Goal: Task Accomplishment & Management: Complete application form

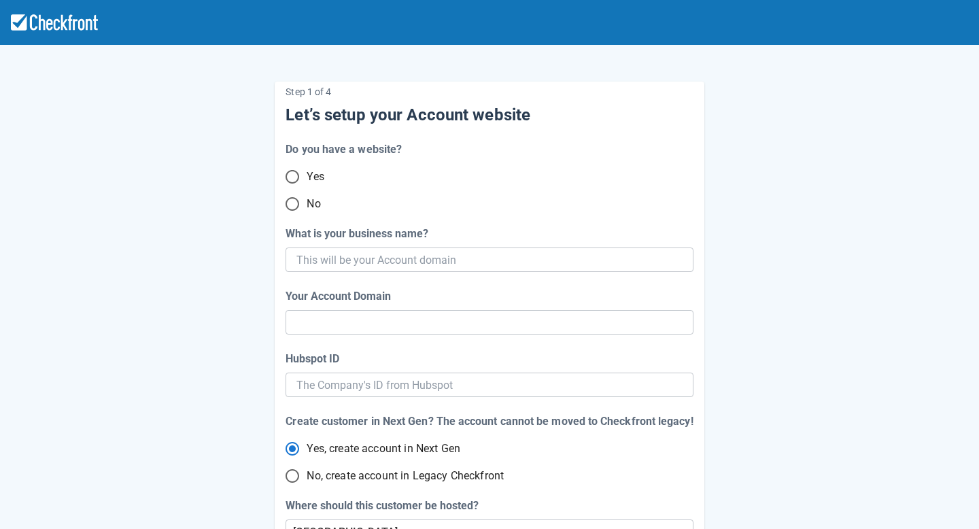
click at [294, 175] on input "Yes" at bounding box center [292, 176] width 29 height 29
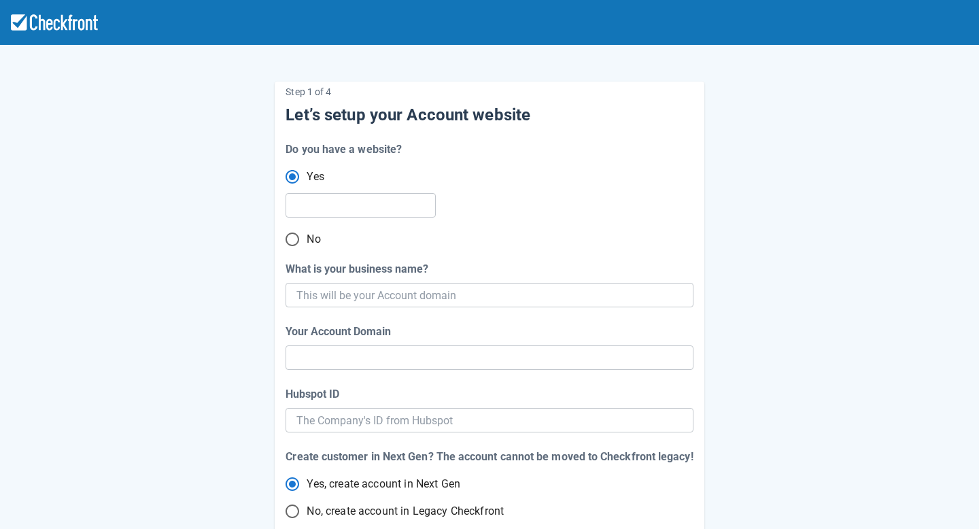
radio input "true"
click at [368, 301] on input "What is your business name?" at bounding box center [487, 295] width 383 height 24
type input "1st Base"
type input "1st-base"
radio input "true"
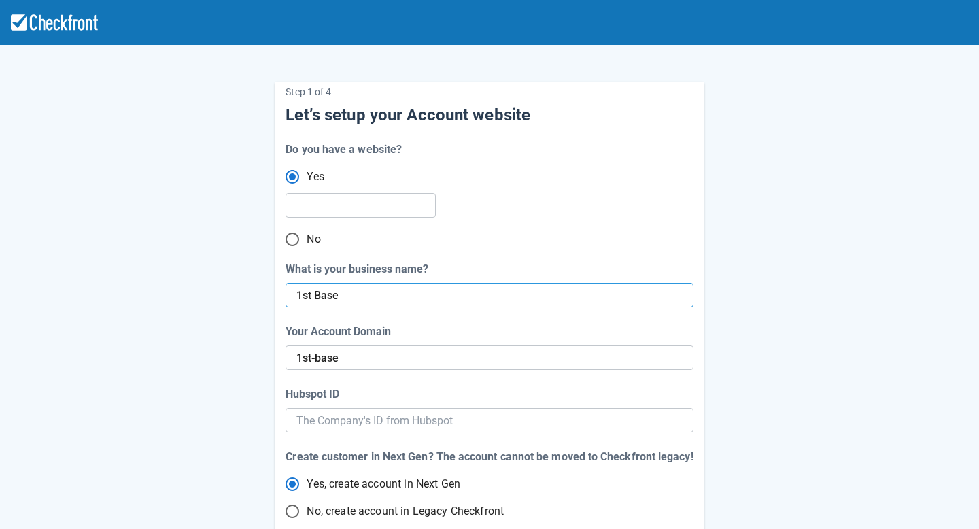
radio input "false"
type input "1st Base"
click at [346, 429] on input "Hubspot ID" at bounding box center [488, 420] width 385 height 24
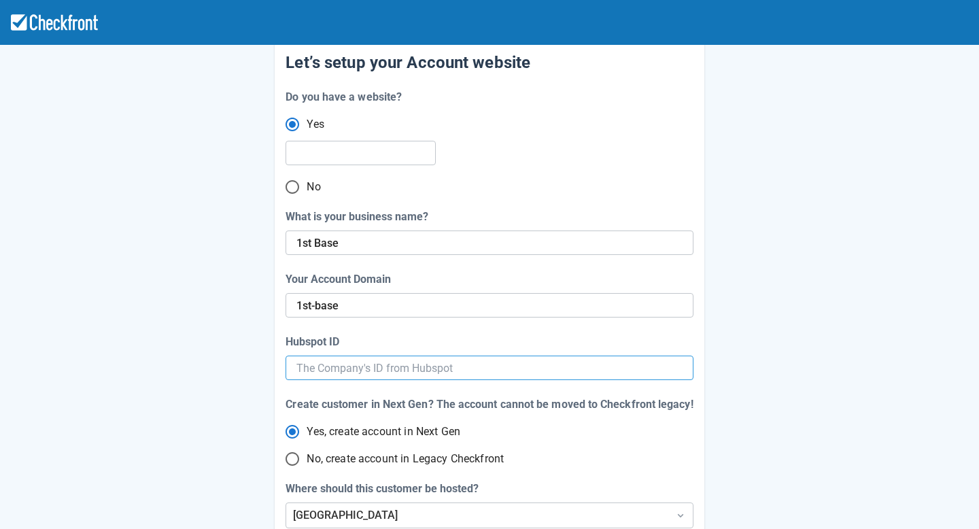
click at [311, 365] on input "Hubspot ID" at bounding box center [488, 368] width 385 height 24
paste input "[URL][DOMAIN_NAME]"
radio input "false"
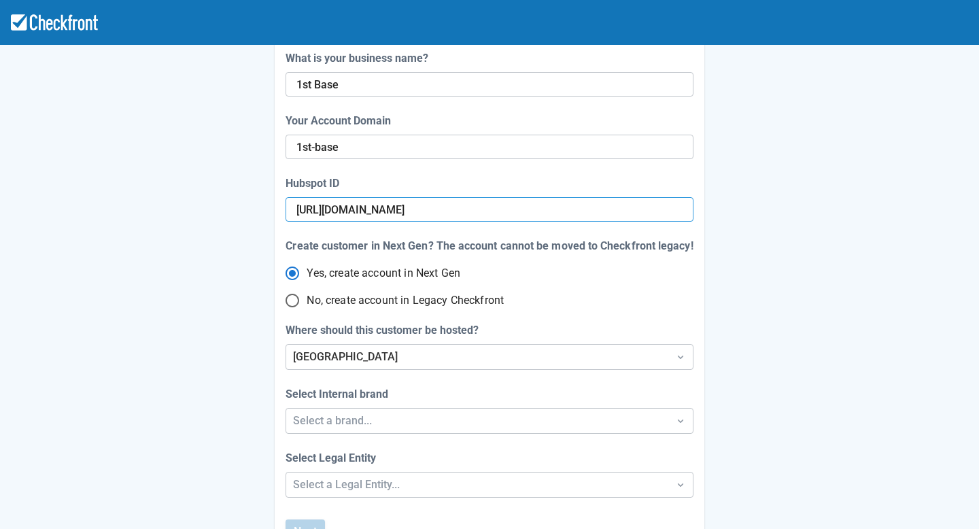
scroll to position [271, 0]
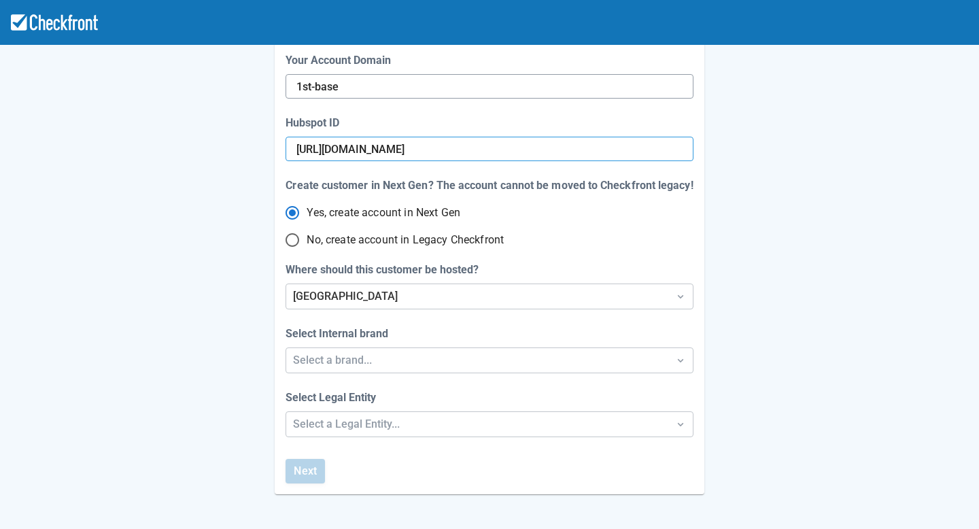
type input "[URL][DOMAIN_NAME]"
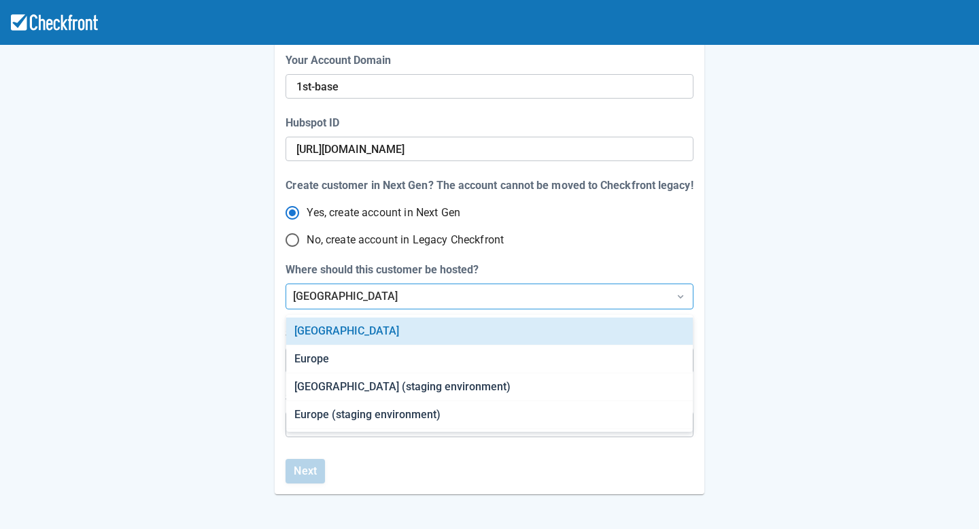
click at [402, 288] on div "[GEOGRAPHIC_DATA]" at bounding box center [477, 296] width 368 height 16
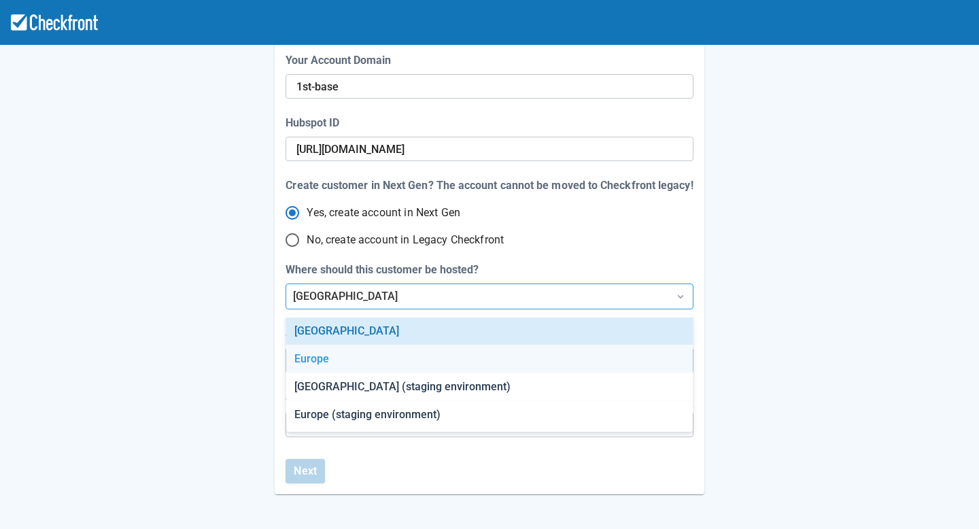
click at [388, 364] on div "Europe" at bounding box center [489, 359] width 407 height 28
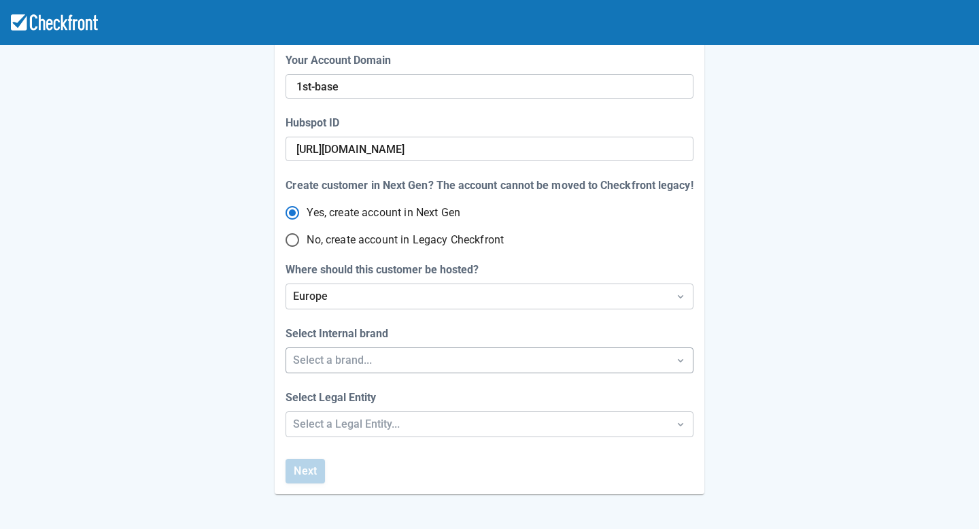
click at [368, 360] on div "Select a brand..." at bounding box center [477, 360] width 368 height 16
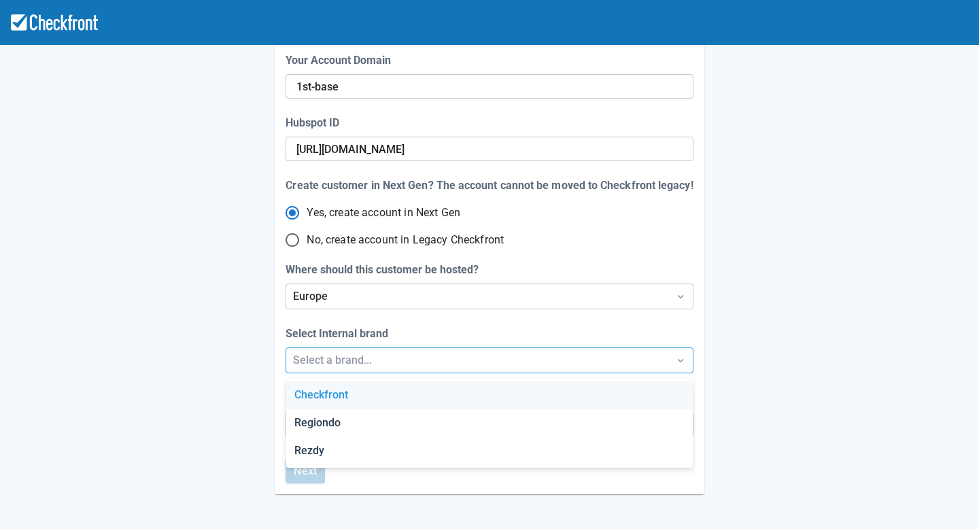
click at [354, 391] on div "Checkfront" at bounding box center [489, 395] width 407 height 28
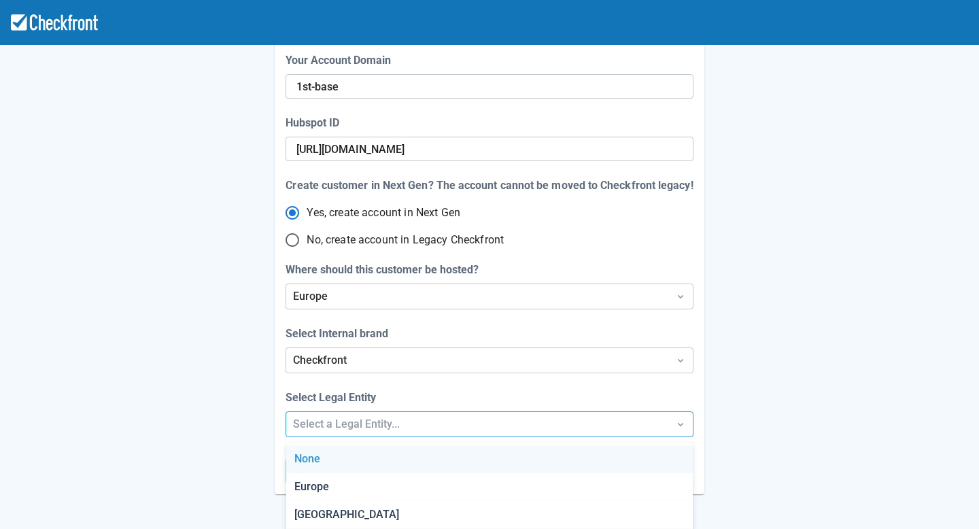
scroll to position [335, 0]
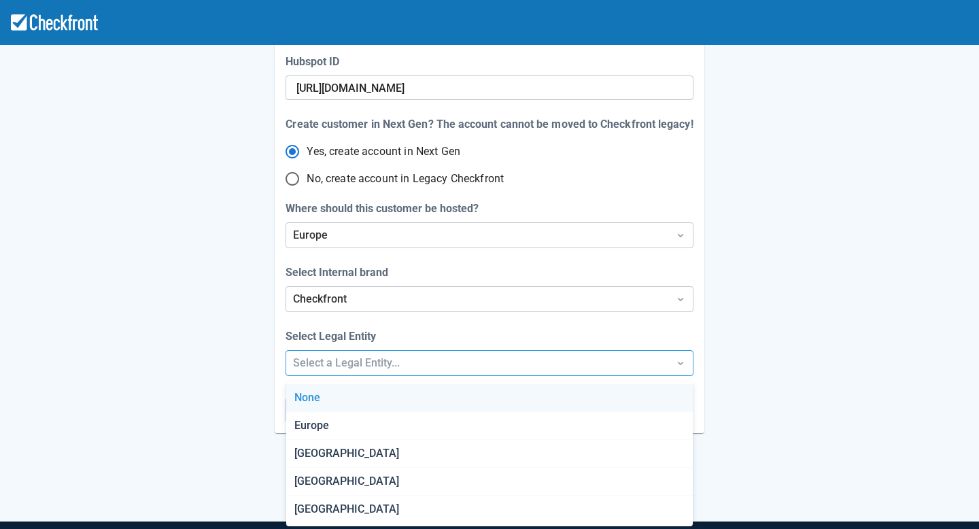
click at [366, 428] on div "Step 1 of 4 Let’s setup your Account website Do you have a website? Yes No What…" at bounding box center [489, 135] width 979 height 935
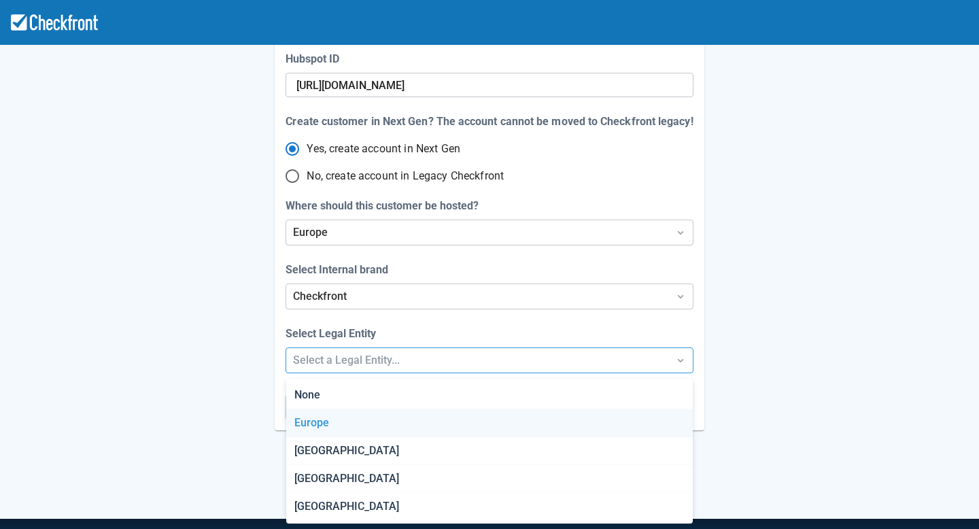
click at [358, 422] on div "Europe" at bounding box center [489, 423] width 407 height 28
radio input "false"
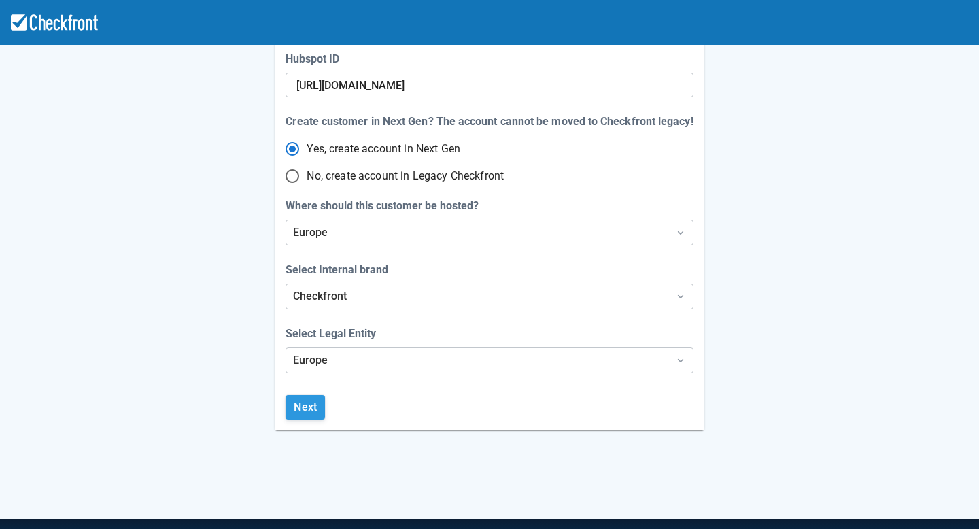
click at [302, 412] on button "Next" at bounding box center [305, 407] width 39 height 24
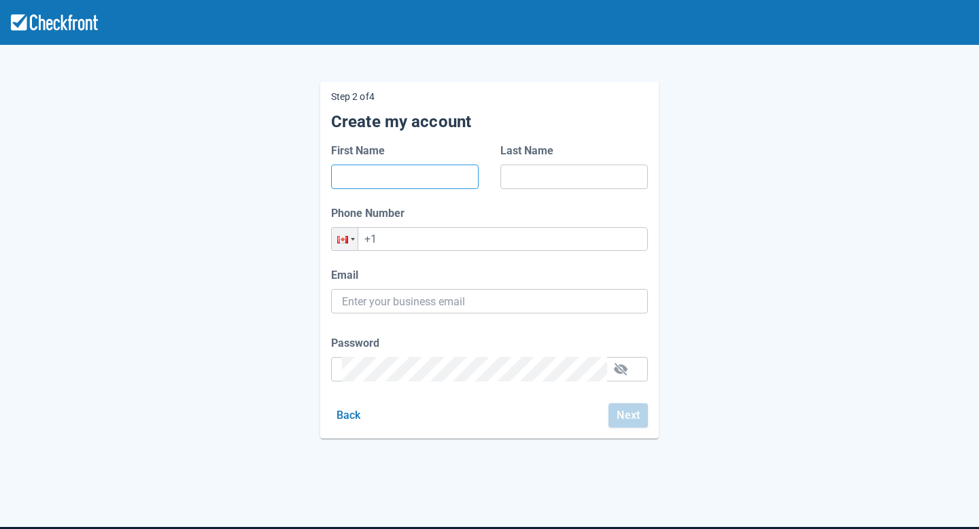
click at [398, 170] on input "First Name" at bounding box center [405, 177] width 126 height 24
click at [402, 182] on input "First Name" at bounding box center [405, 177] width 126 height 24
type input "Isadora"
click at [574, 167] on input "Last Name" at bounding box center [574, 177] width 126 height 24
type input "[PERSON_NAME]"
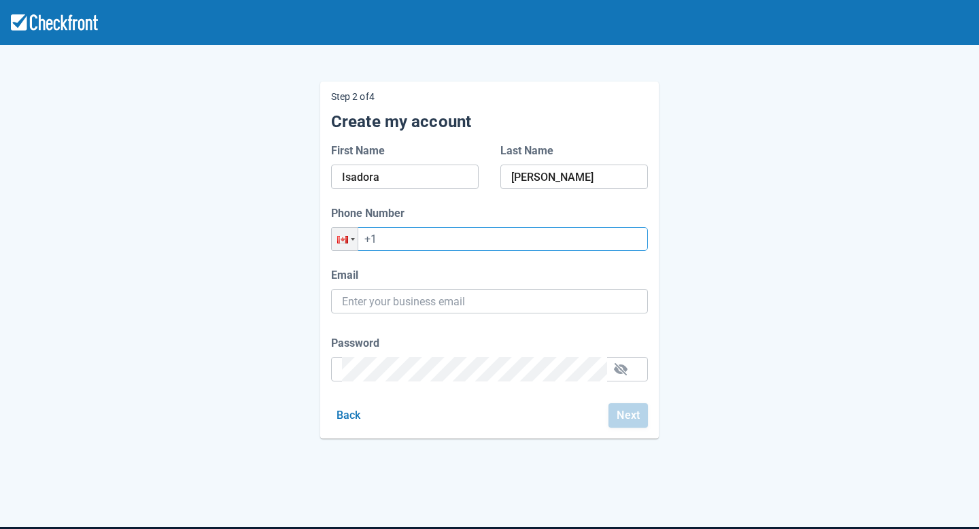
click at [438, 246] on input "+1" at bounding box center [489, 239] width 317 height 24
click at [349, 281] on label "Email" at bounding box center [347, 275] width 33 height 16
click at [349, 289] on input "Email" at bounding box center [489, 301] width 295 height 24
click at [464, 174] on input "Isadora" at bounding box center [405, 177] width 126 height 24
click at [417, 239] on input "+1" at bounding box center [489, 239] width 317 height 24
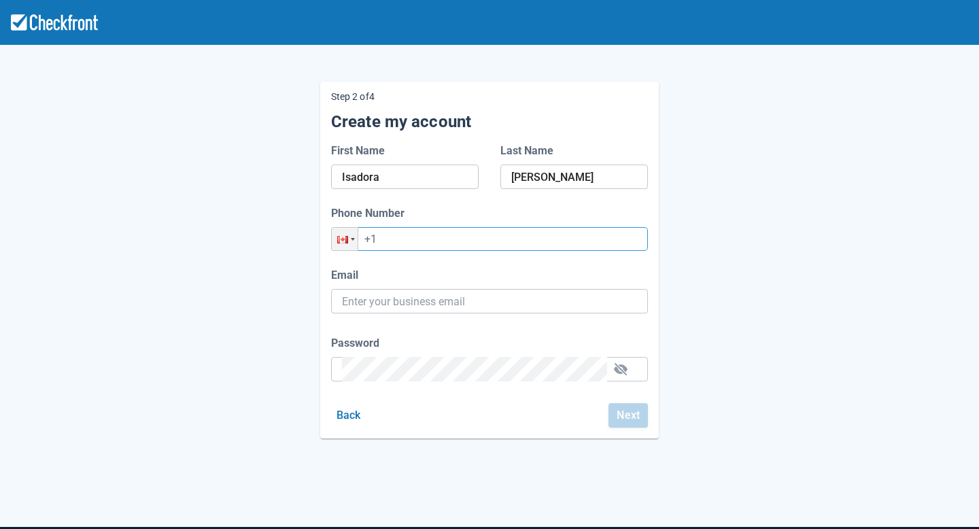
paste input "44 8081 641010"
type input "[PHONE_NUMBER]"
click at [391, 298] on input "Email" at bounding box center [489, 301] width 295 height 24
type input "[EMAIL_ADDRESS][DOMAIN_NAME]"
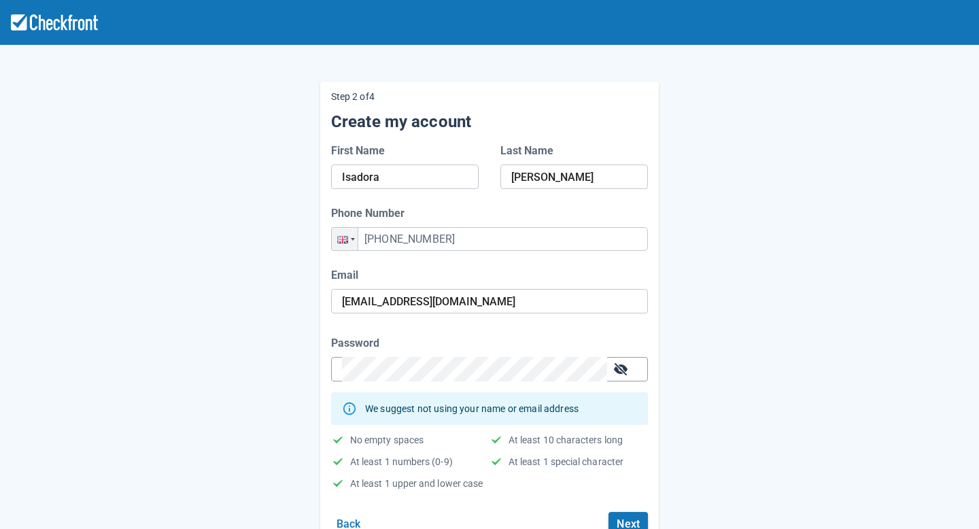
click at [616, 371] on button "button" at bounding box center [621, 369] width 22 height 22
click at [287, 344] on div "Step 2 of 4 Create my account First Name [PERSON_NAME] Last Name [PERSON_NAME] …" at bounding box center [489, 303] width 775 height 487
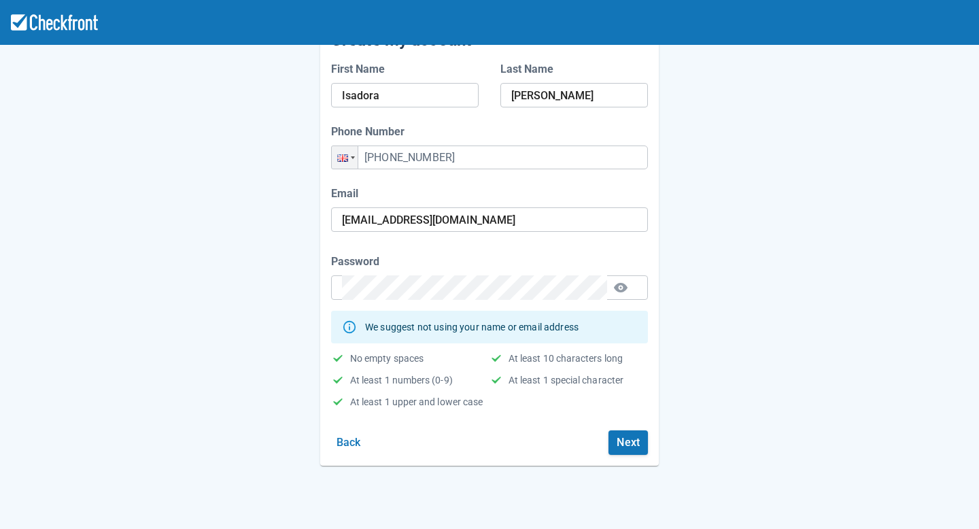
scroll to position [154, 0]
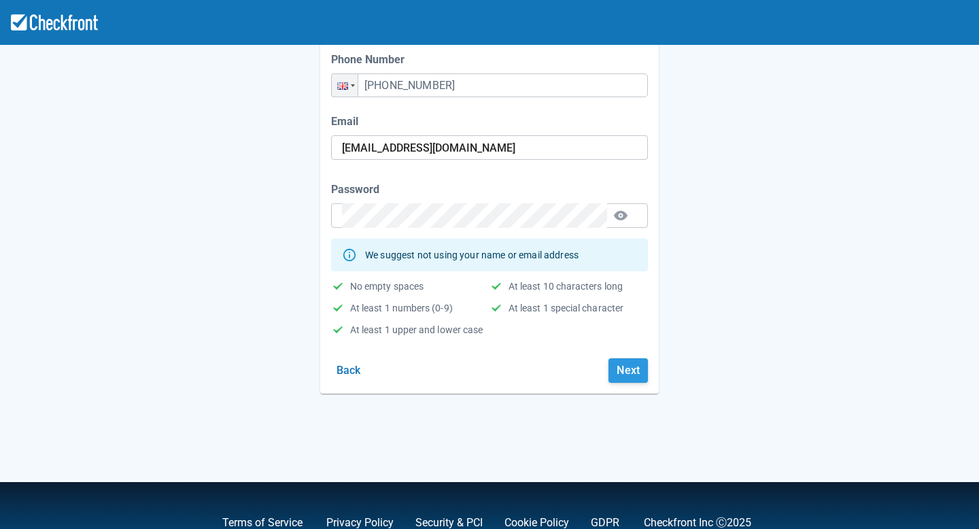
click at [626, 371] on button "Next" at bounding box center [627, 370] width 39 height 24
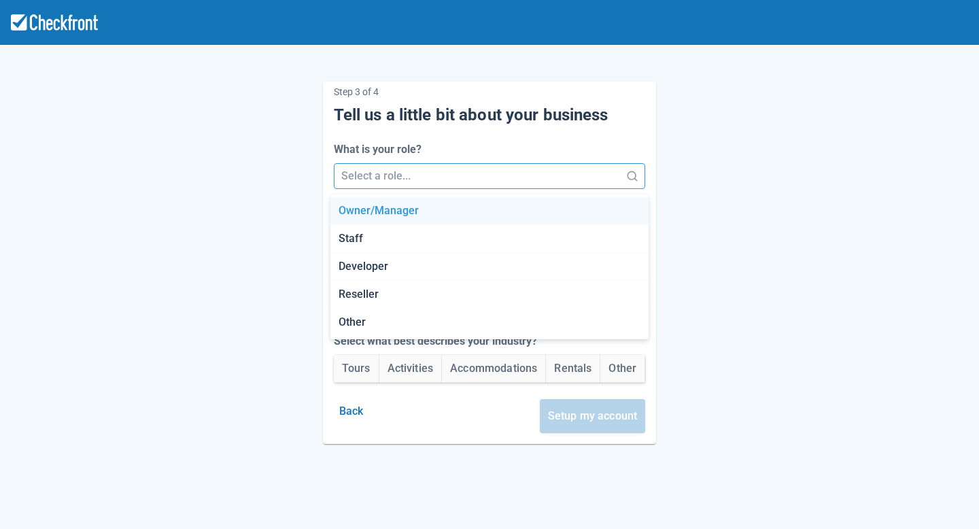
click at [539, 173] on div at bounding box center [477, 176] width 273 height 19
click at [504, 215] on div "Owner/Manager" at bounding box center [489, 211] width 318 height 28
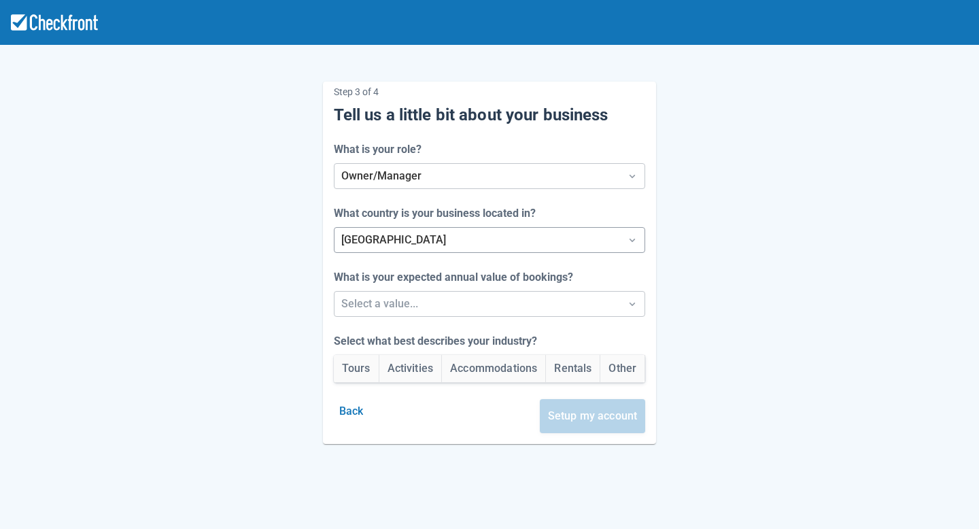
click at [481, 230] on div at bounding box center [477, 239] width 273 height 19
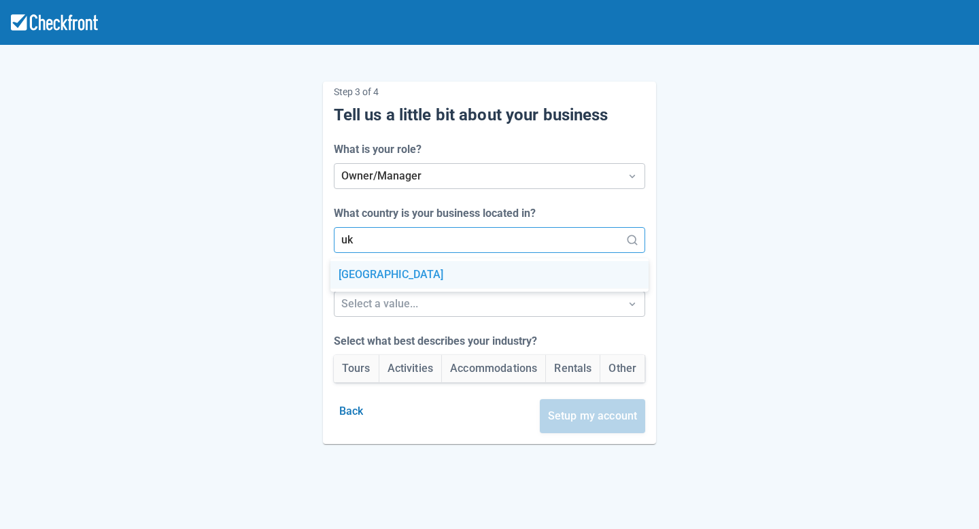
type input "u"
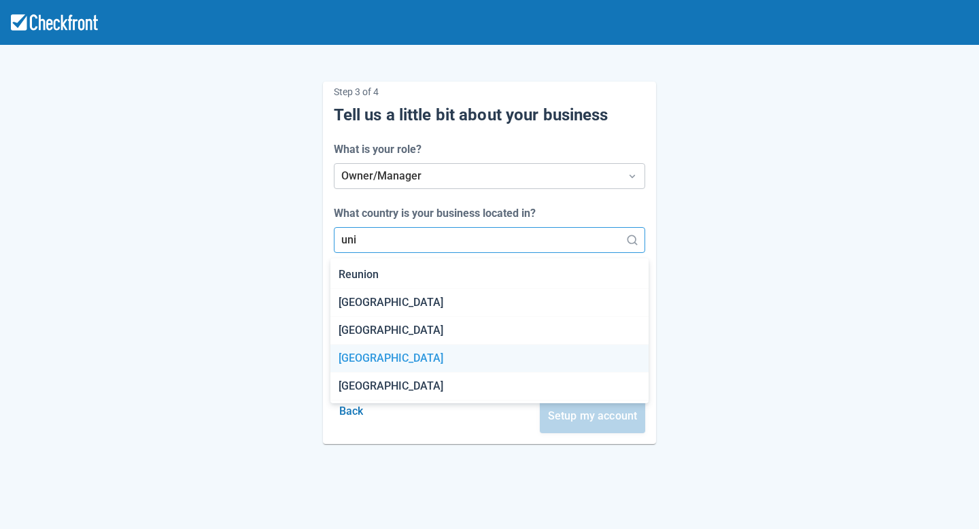
click at [408, 356] on div "[GEOGRAPHIC_DATA]" at bounding box center [489, 359] width 318 height 28
type input "uni"
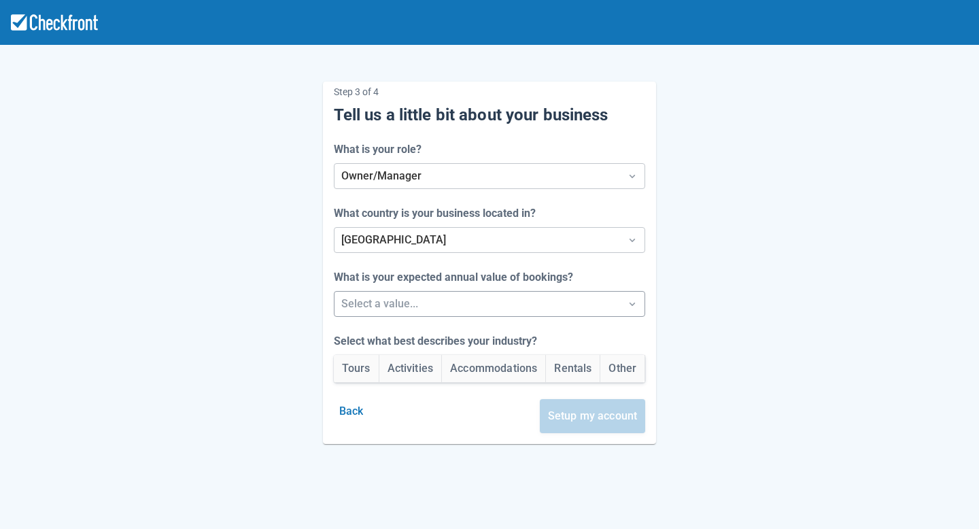
click at [419, 300] on div at bounding box center [477, 303] width 273 height 19
click at [438, 295] on div at bounding box center [477, 303] width 273 height 19
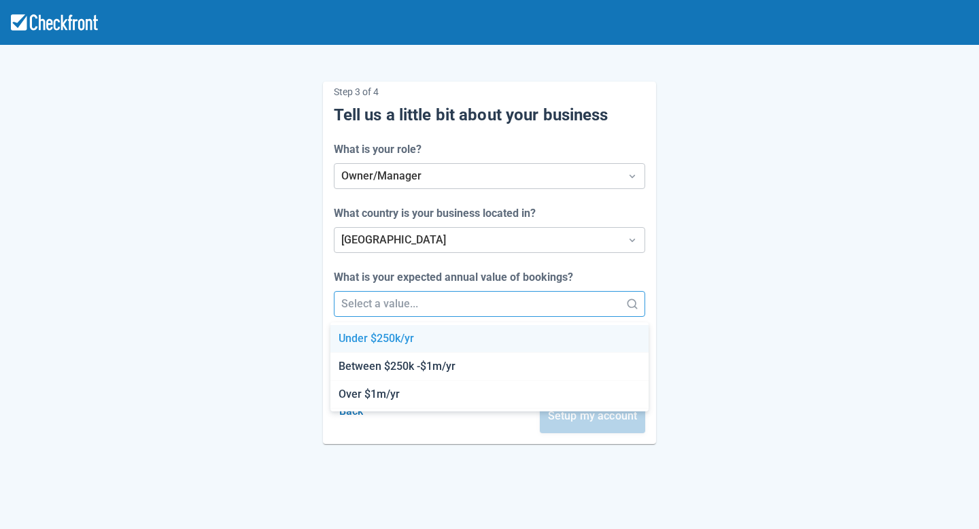
click at [422, 338] on div "Under $250k/yr" at bounding box center [489, 339] width 318 height 28
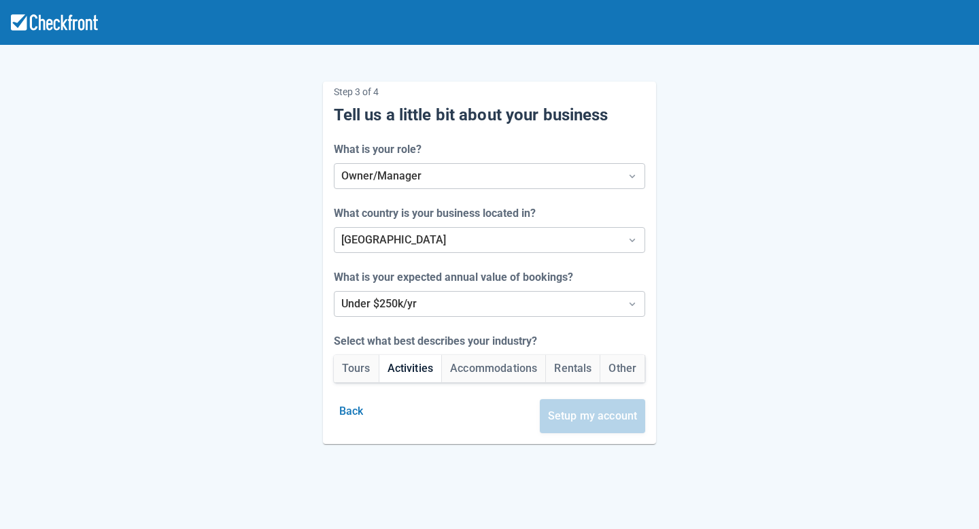
click at [398, 369] on button "Activities" at bounding box center [410, 368] width 63 height 27
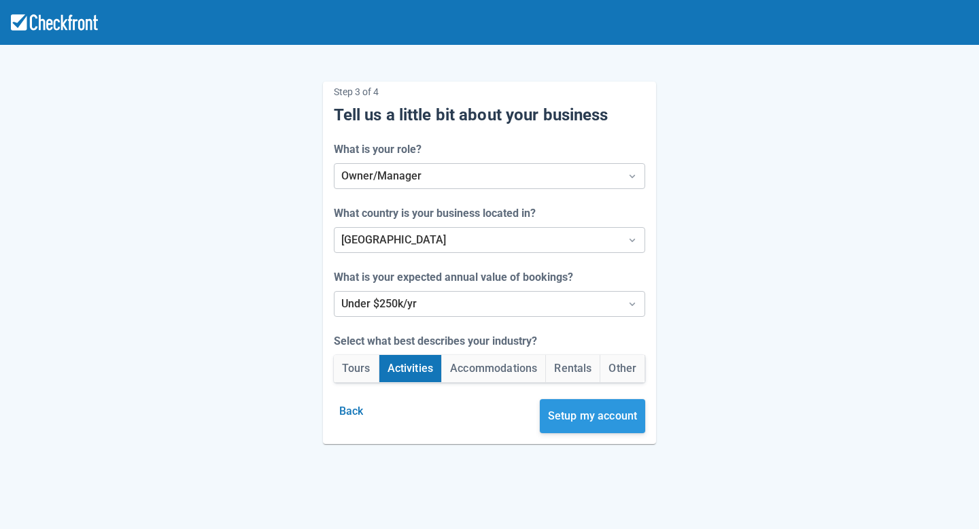
click at [610, 413] on button "Setup my account" at bounding box center [593, 416] width 106 height 34
